Goal: Task Accomplishment & Management: Manage account settings

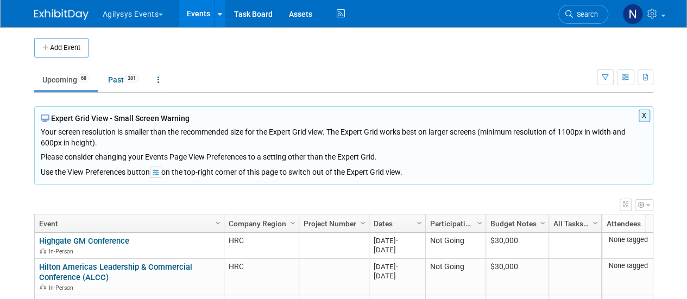
click at [646, 112] on button "X" at bounding box center [644, 116] width 11 height 12
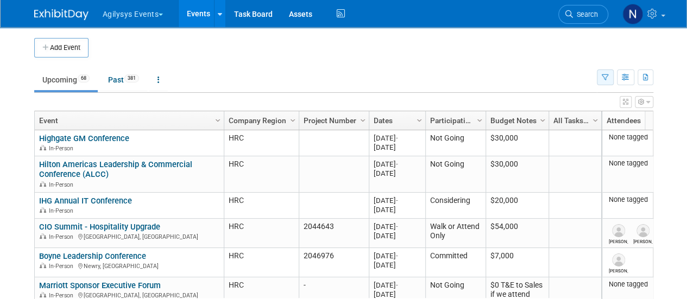
click at [603, 71] on button "button" at bounding box center [605, 78] width 17 height 16
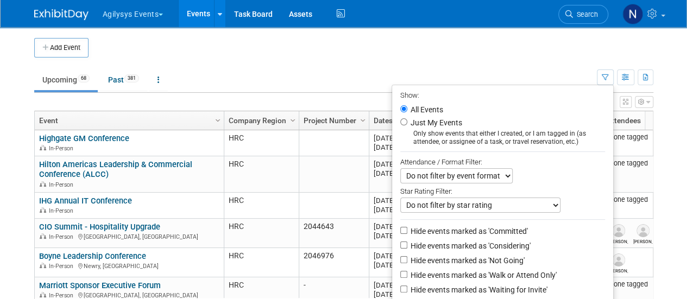
click at [483, 257] on label "Hide events marked as 'Not Going'" at bounding box center [466, 260] width 116 height 11
click at [407, 257] on input "Hide events marked as 'Not Going'" at bounding box center [403, 259] width 7 height 7
checkbox input "true"
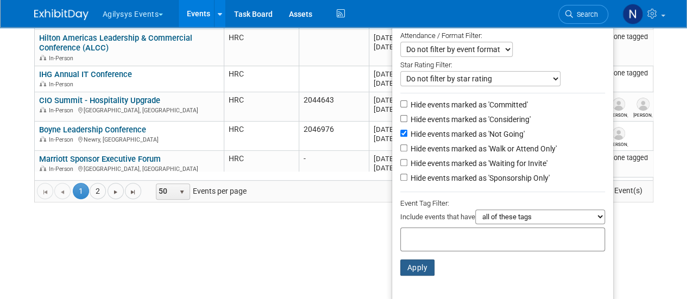
click at [411, 266] on button "Apply" at bounding box center [417, 268] width 35 height 16
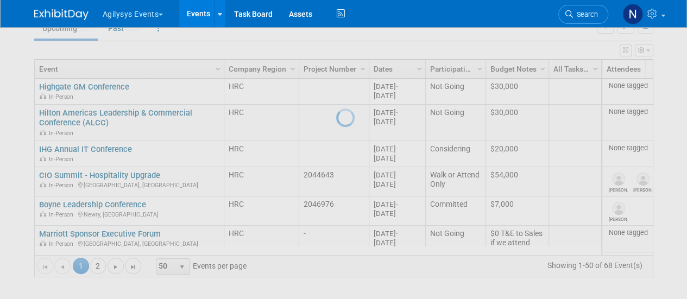
scroll to position [50, 0]
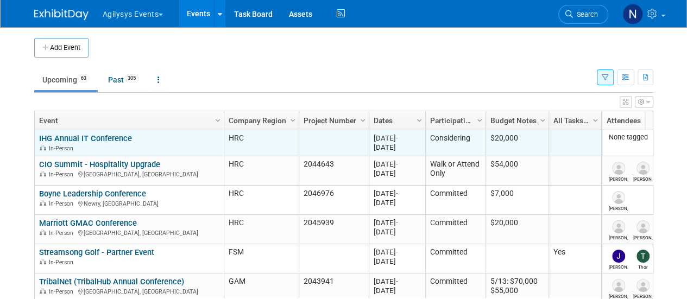
click at [114, 137] on link "IHG Annual IT Conference" at bounding box center [85, 139] width 93 height 10
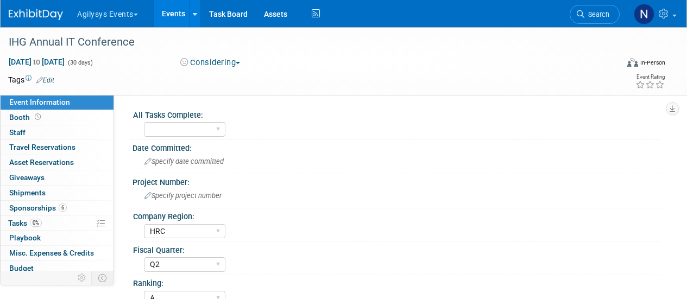
select select "HRC"
select select "Q2"
select select "A"
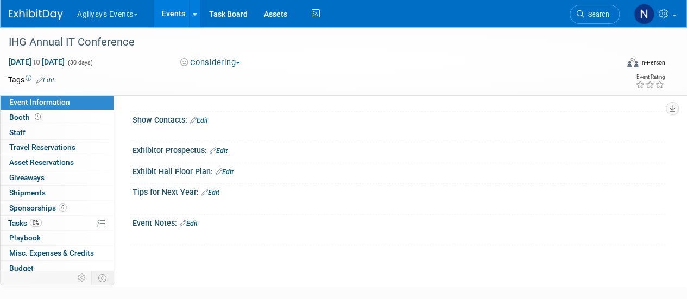
scroll to position [388, 0]
click at [190, 220] on link "Edit" at bounding box center [189, 223] width 18 height 8
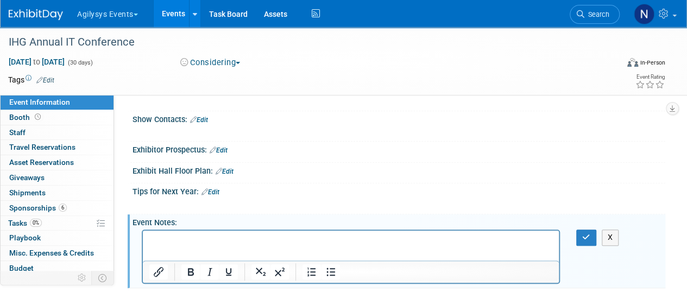
scroll to position [0, 0]
click at [602, 236] on button "X" at bounding box center [610, 238] width 17 height 16
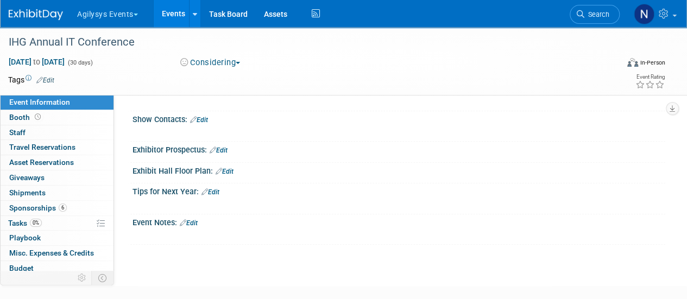
click at [196, 221] on link "Edit" at bounding box center [189, 223] width 18 height 8
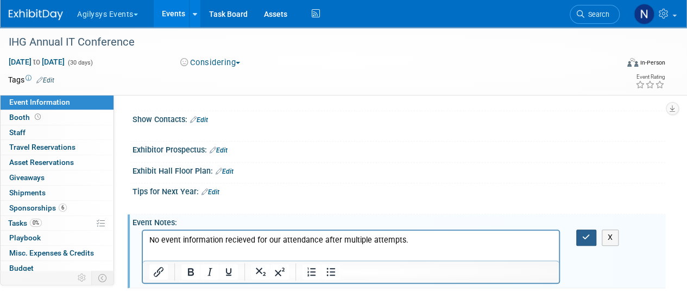
click at [577, 231] on button "button" at bounding box center [586, 238] width 20 height 16
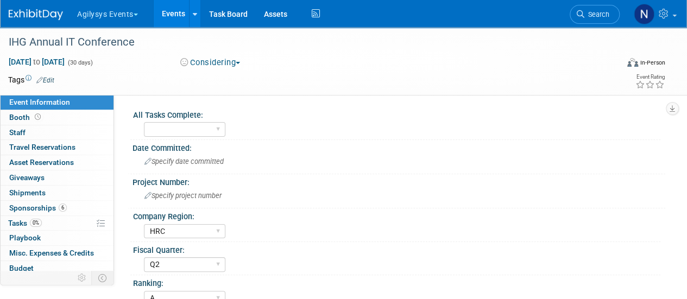
click at [235, 70] on div "Sep 1, 2025 to Sep 30, 2025 (30 days) Sep 1, 2025 to Sep 30, 2025 Considering C…" at bounding box center [336, 64] width 673 height 16
click at [231, 60] on button "Considering" at bounding box center [210, 62] width 68 height 11
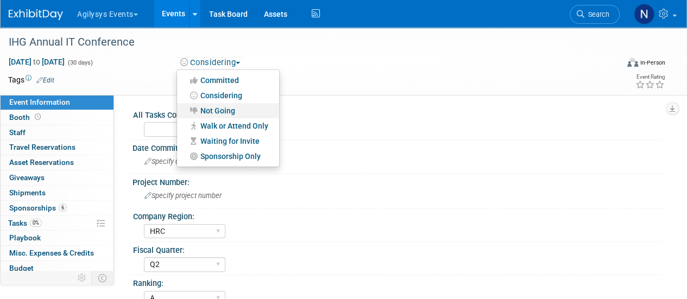
click at [215, 108] on link "Not Going" at bounding box center [228, 110] width 102 height 15
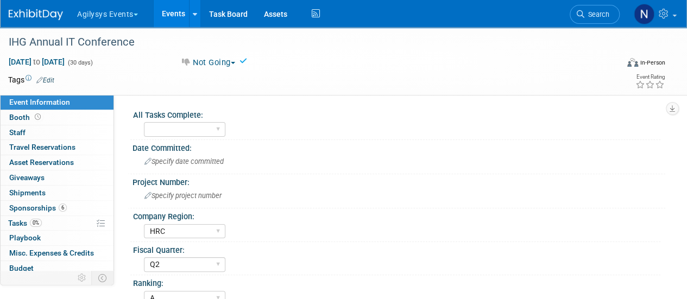
click at [58, 16] on img at bounding box center [36, 14] width 54 height 11
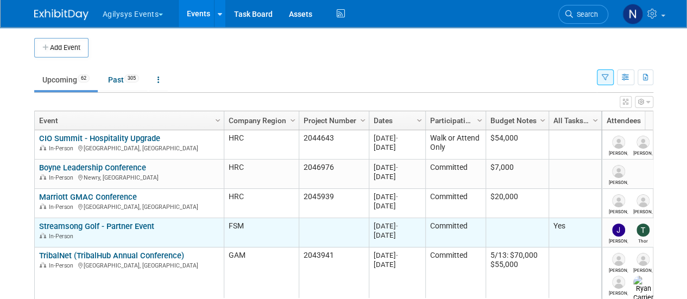
click at [144, 225] on link "Streamsong Golf - Partner Event" at bounding box center [96, 227] width 115 height 10
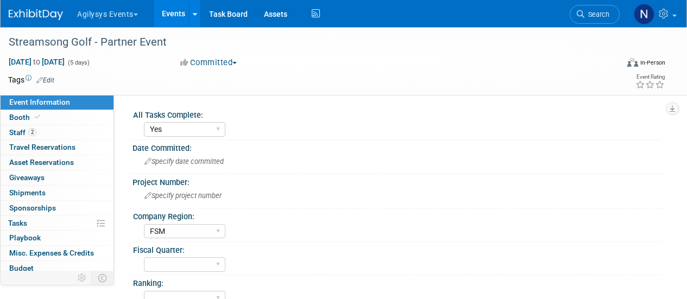
select select "Yes"
select select "FSM"
select select "Yes"
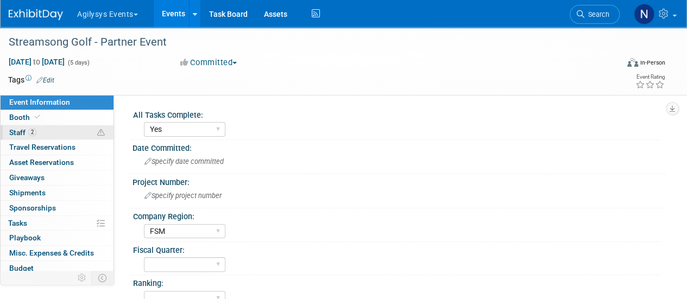
click at [47, 131] on link "2 Staff 2" at bounding box center [57, 132] width 113 height 15
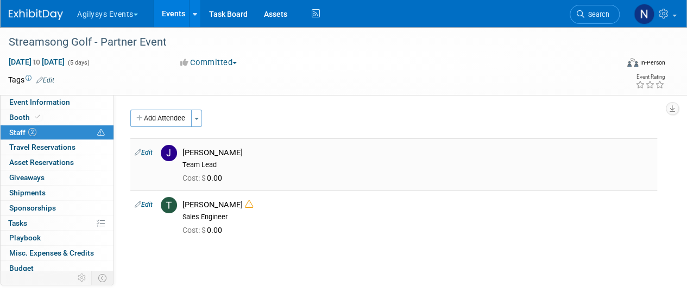
click at [150, 154] on link "Edit" at bounding box center [144, 153] width 18 height 8
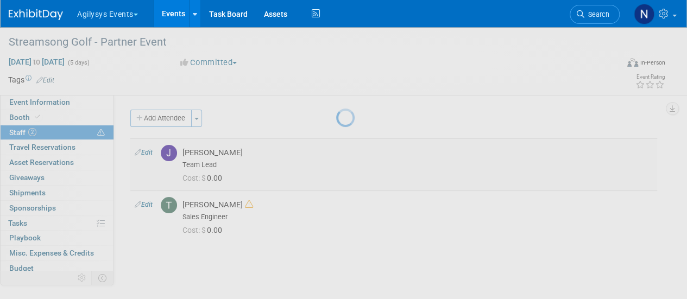
select select "40608d4f-d19d-4fcc-acc7-799f255bc10e"
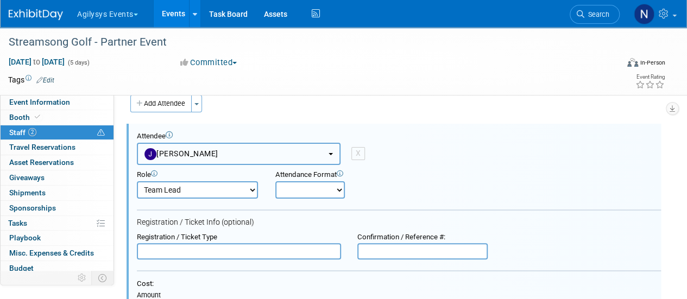
click at [217, 154] on button "jamie hodgson" at bounding box center [239, 154] width 204 height 22
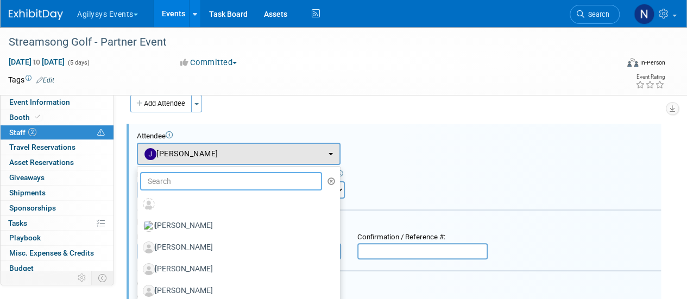
click at [220, 176] on input "text" at bounding box center [231, 181] width 182 height 18
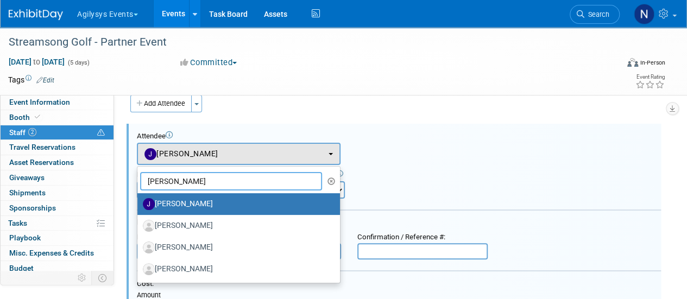
type input "Jamie"
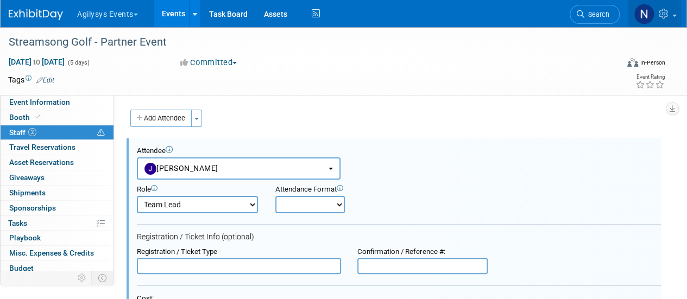
click at [666, 18] on link at bounding box center [654, 13] width 53 height 27
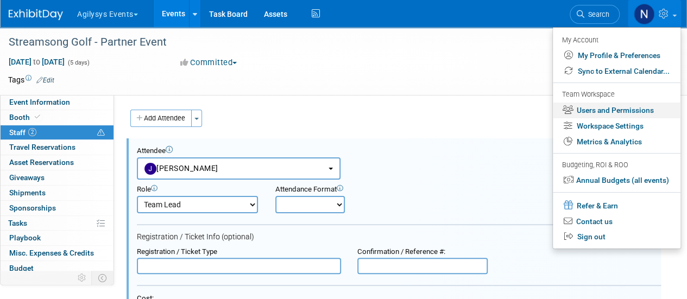
click at [599, 110] on link "Users and Permissions" at bounding box center [617, 111] width 128 height 16
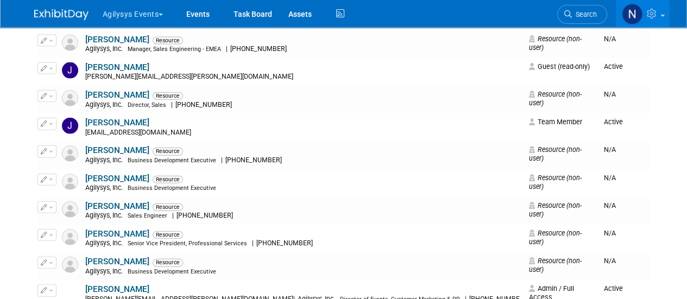
scroll to position [1205, 0]
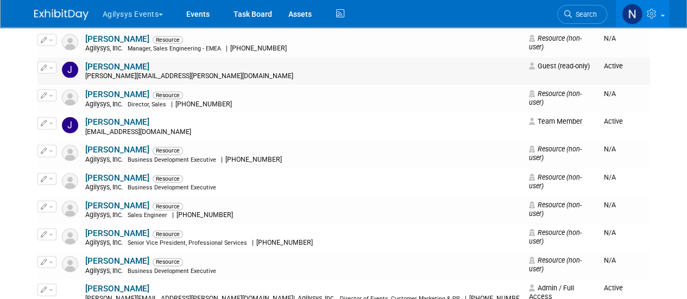
click at [128, 62] on link "[PERSON_NAME]" at bounding box center [117, 67] width 64 height 10
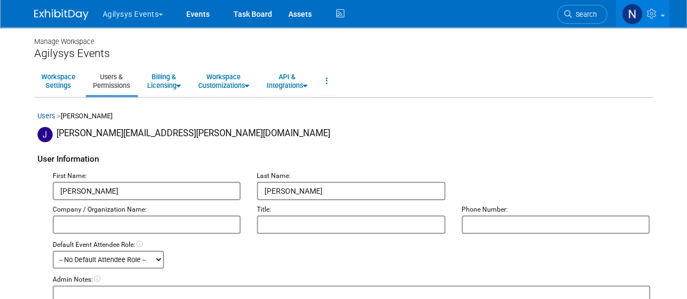
click at [60, 190] on input "[PERSON_NAME]" at bounding box center [147, 191] width 188 height 18
type input "[PERSON_NAME]"
click at [267, 190] on input "[PERSON_NAME]" at bounding box center [351, 191] width 188 height 18
type input "[PERSON_NAME]"
click at [175, 223] on input "text" at bounding box center [147, 225] width 188 height 18
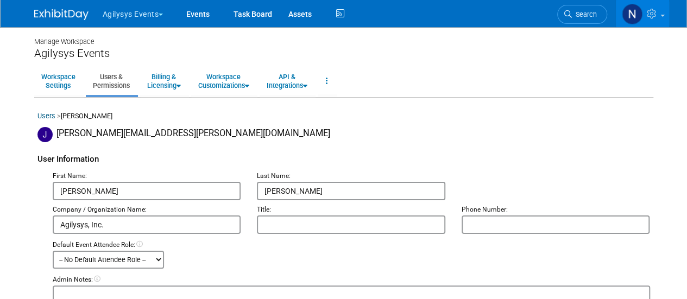
type input "Agilysys, Inc."
type input "Vice President, Sales"
paste input "[PHONE_NUMBER]"
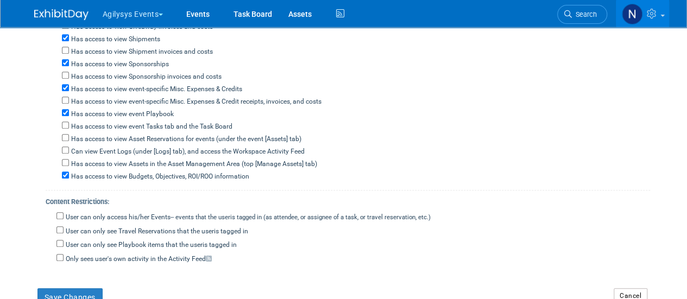
scroll to position [434, 0]
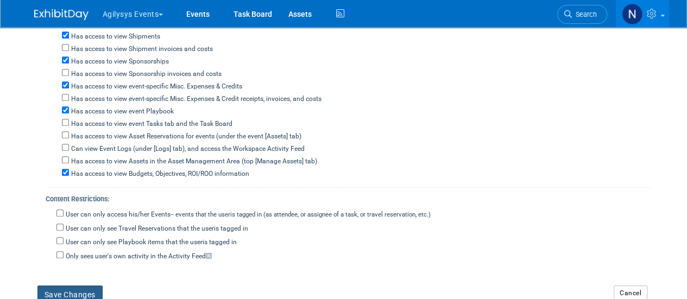
type input "[PHONE_NUMBER]"
click at [85, 286] on button "Save Changes" at bounding box center [69, 295] width 65 height 18
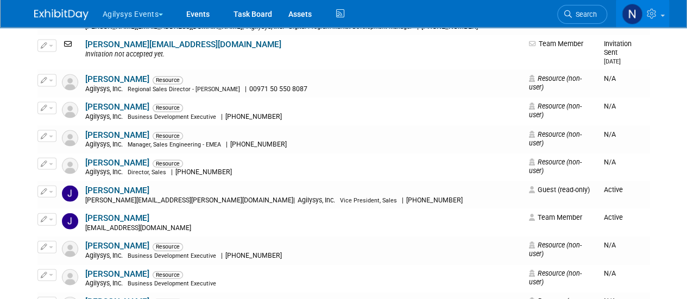
scroll to position [1152, 0]
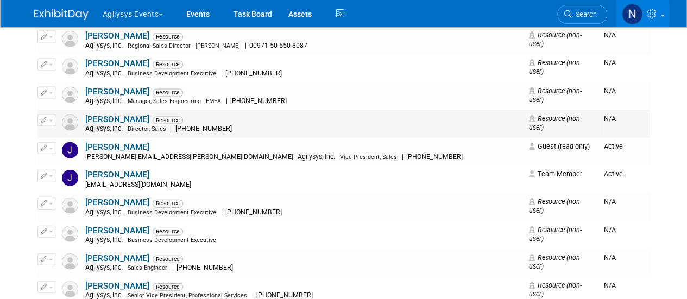
click at [49, 115] on button "button" at bounding box center [46, 121] width 19 height 12
click at [55, 134] on icon at bounding box center [52, 138] width 8 height 8
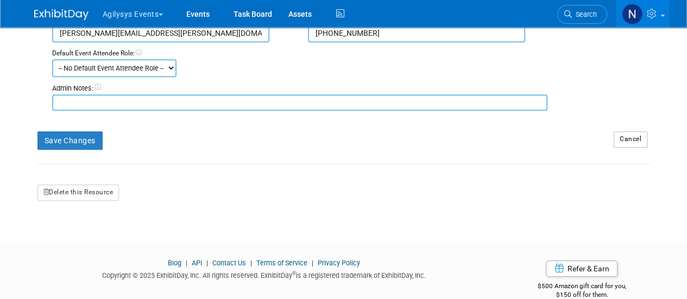
scroll to position [253, 0]
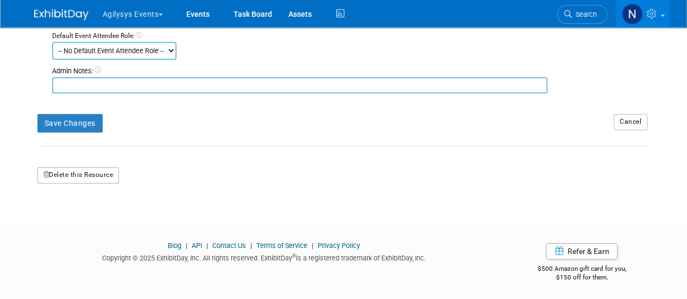
click at [100, 178] on button "Delete this Resource" at bounding box center [78, 175] width 82 height 16
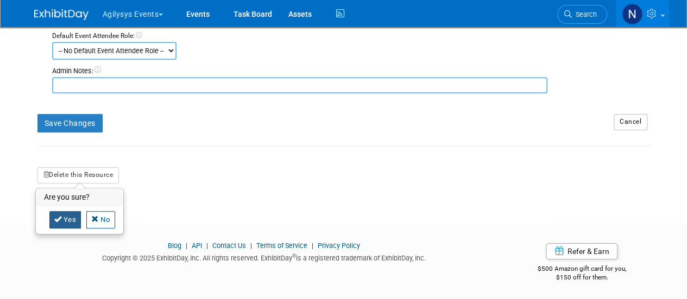
click at [55, 224] on link "Yes" at bounding box center [65, 219] width 32 height 17
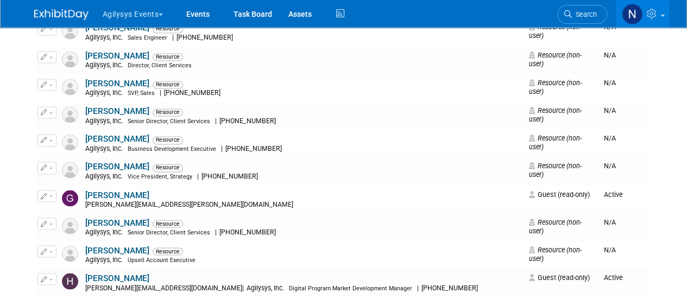
scroll to position [1089, 0]
